Goal: Check status: Check status

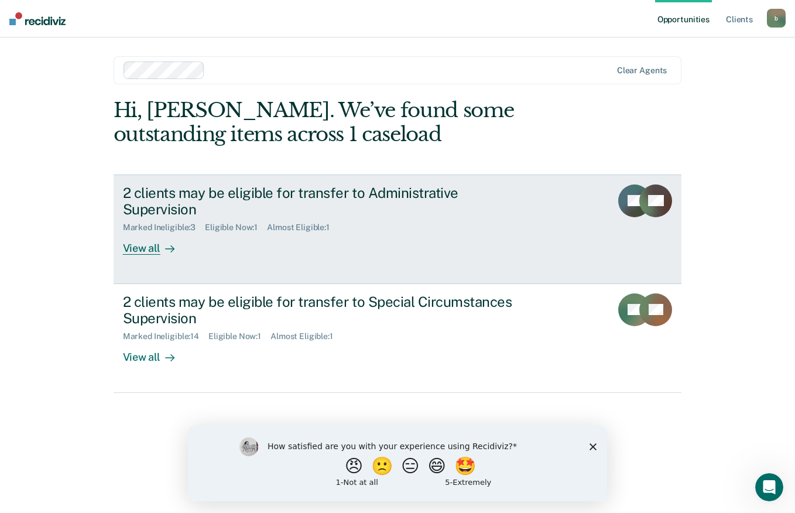
click at [229, 185] on div "2 clients may be eligible for transfer to Administrative Supervision" at bounding box center [328, 201] width 411 height 34
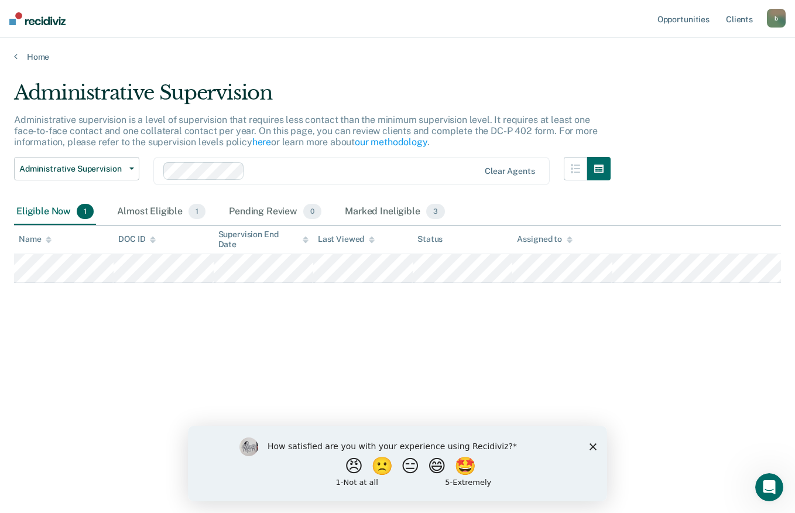
click at [590, 444] on icon "Close survey" at bounding box center [592, 446] width 7 height 7
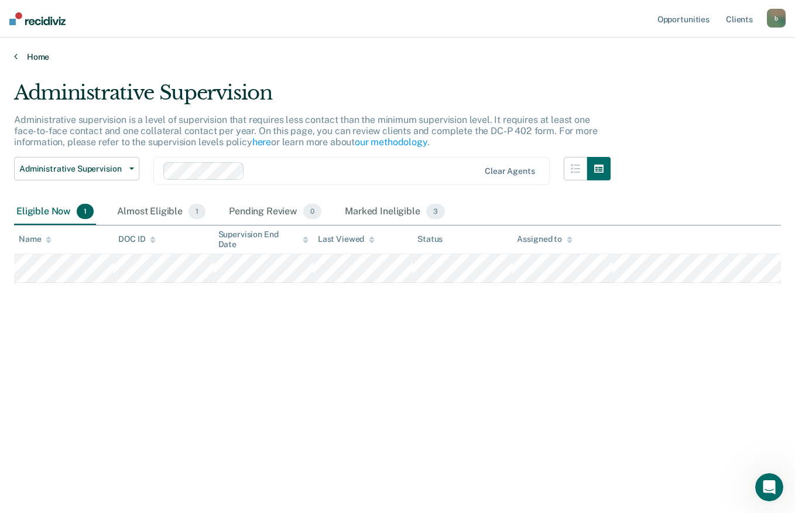
click at [16, 57] on icon at bounding box center [16, 56] width 4 height 9
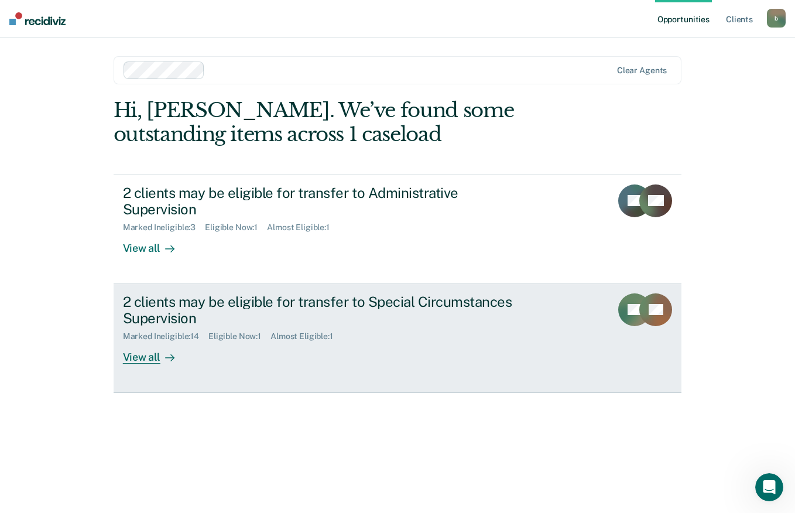
click at [215, 293] on div "2 clients may be eligible for transfer to Special Circumstances Supervision" at bounding box center [328, 310] width 411 height 34
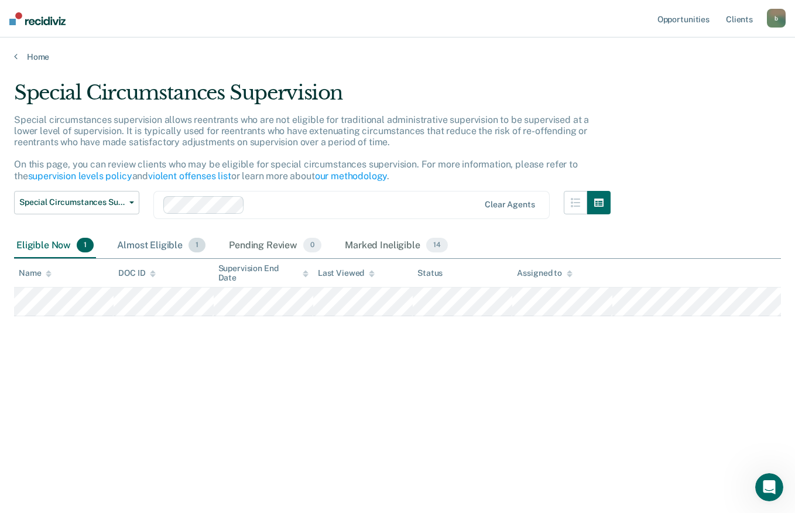
click at [174, 242] on div "Almost Eligible 1" at bounding box center [161, 246] width 93 height 26
click at [50, 243] on div "Eligible Now 1" at bounding box center [55, 246] width 82 height 26
click at [30, 21] on img at bounding box center [37, 18] width 56 height 13
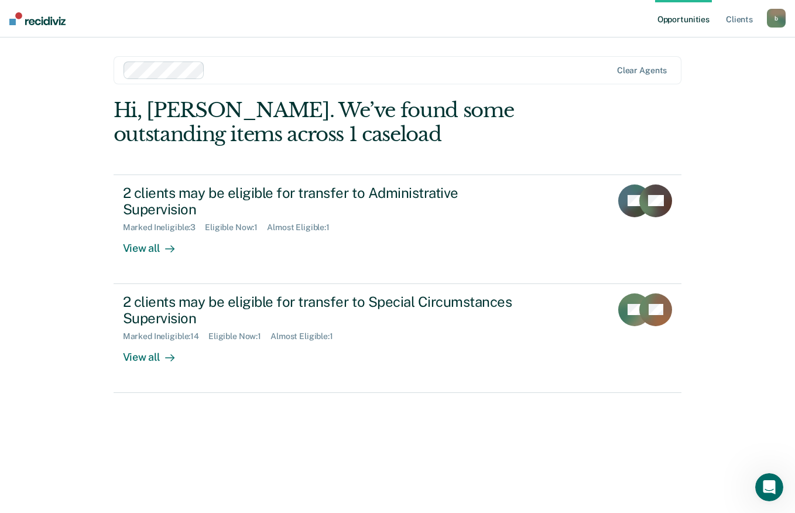
click at [281, 191] on div "2 clients may be eligible for transfer to Administrative Supervision" at bounding box center [328, 201] width 411 height 34
